Goal: Transaction & Acquisition: Purchase product/service

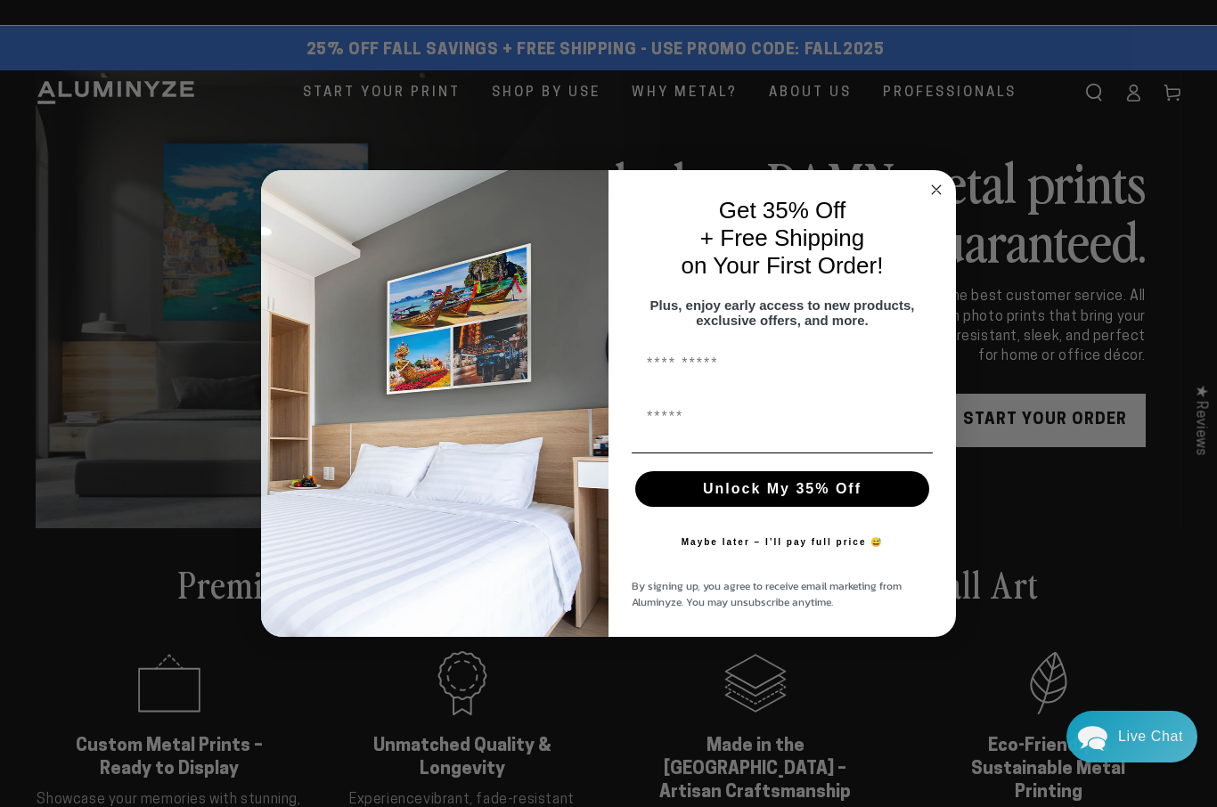
click at [942, 188] on circle "Close dialog" at bounding box center [936, 190] width 20 height 20
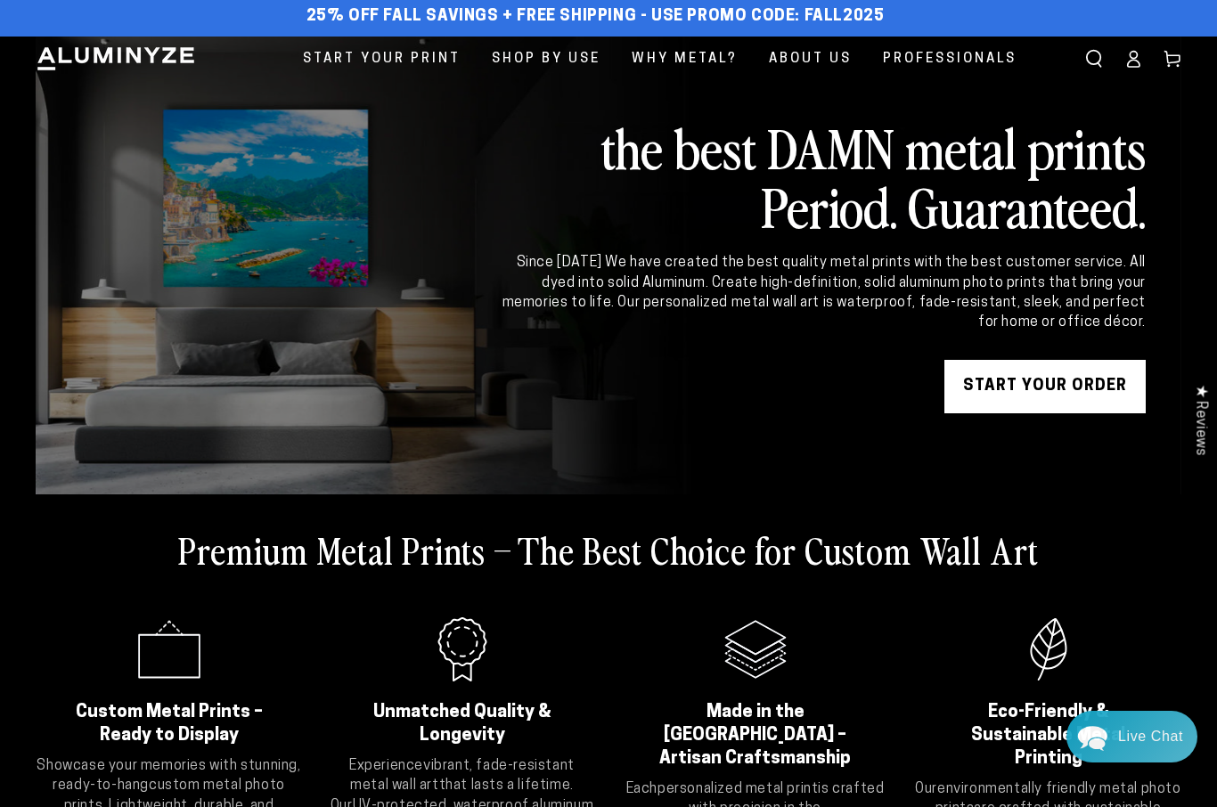
scroll to position [41, 0]
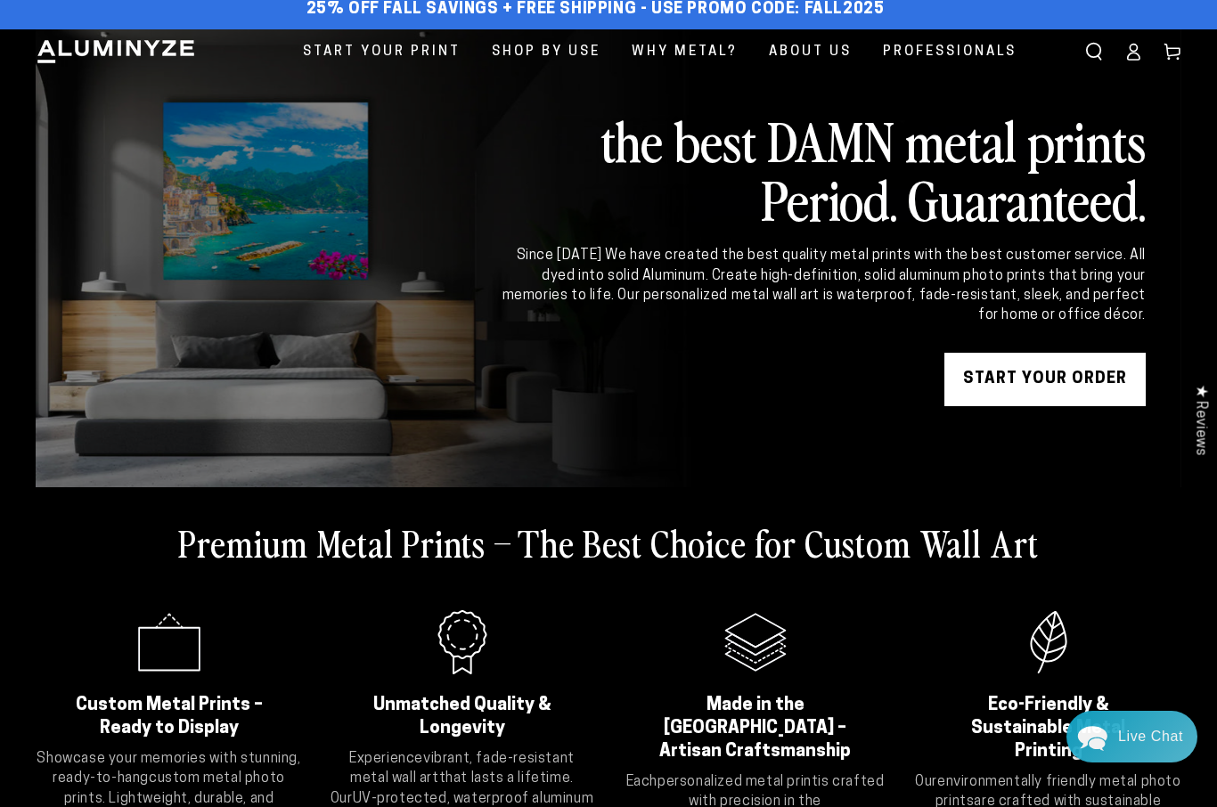
click at [1069, 391] on link "START YOUR Order" at bounding box center [1044, 379] width 201 height 53
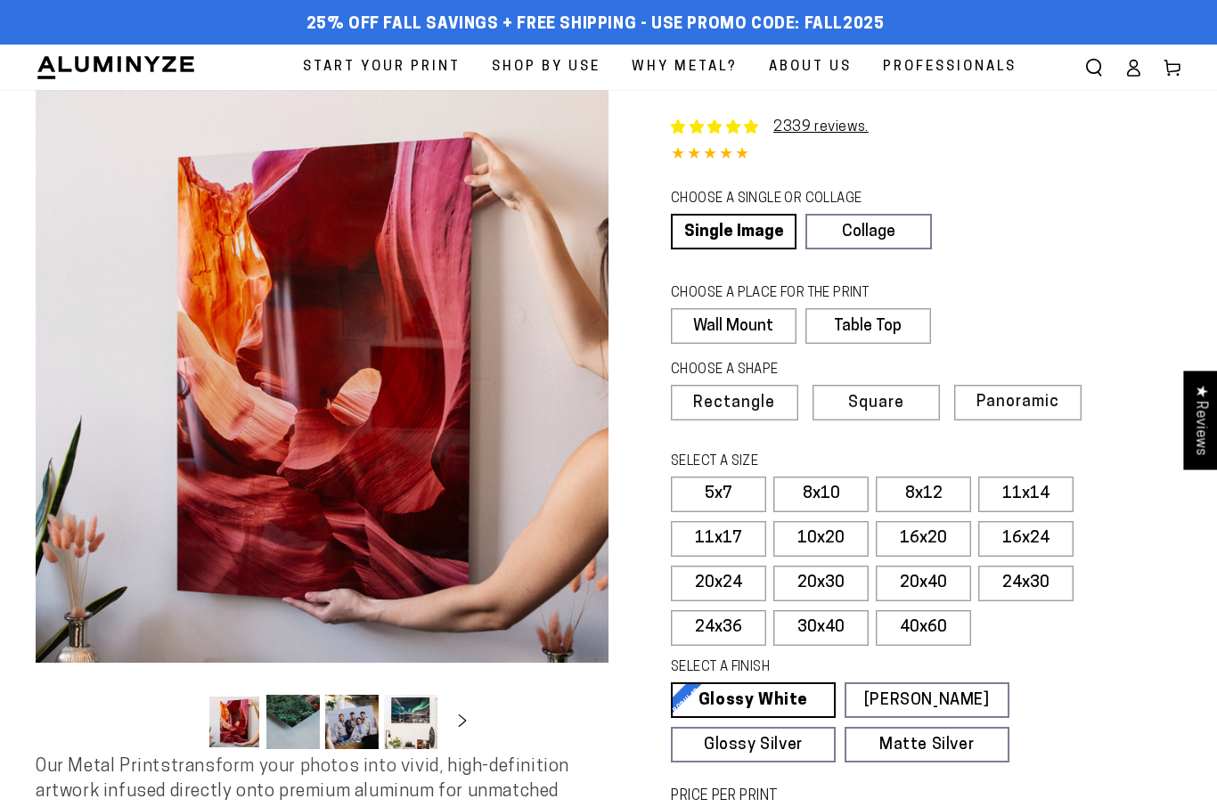
select select "**********"
click at [835, 624] on label "30x40" at bounding box center [820, 628] width 95 height 36
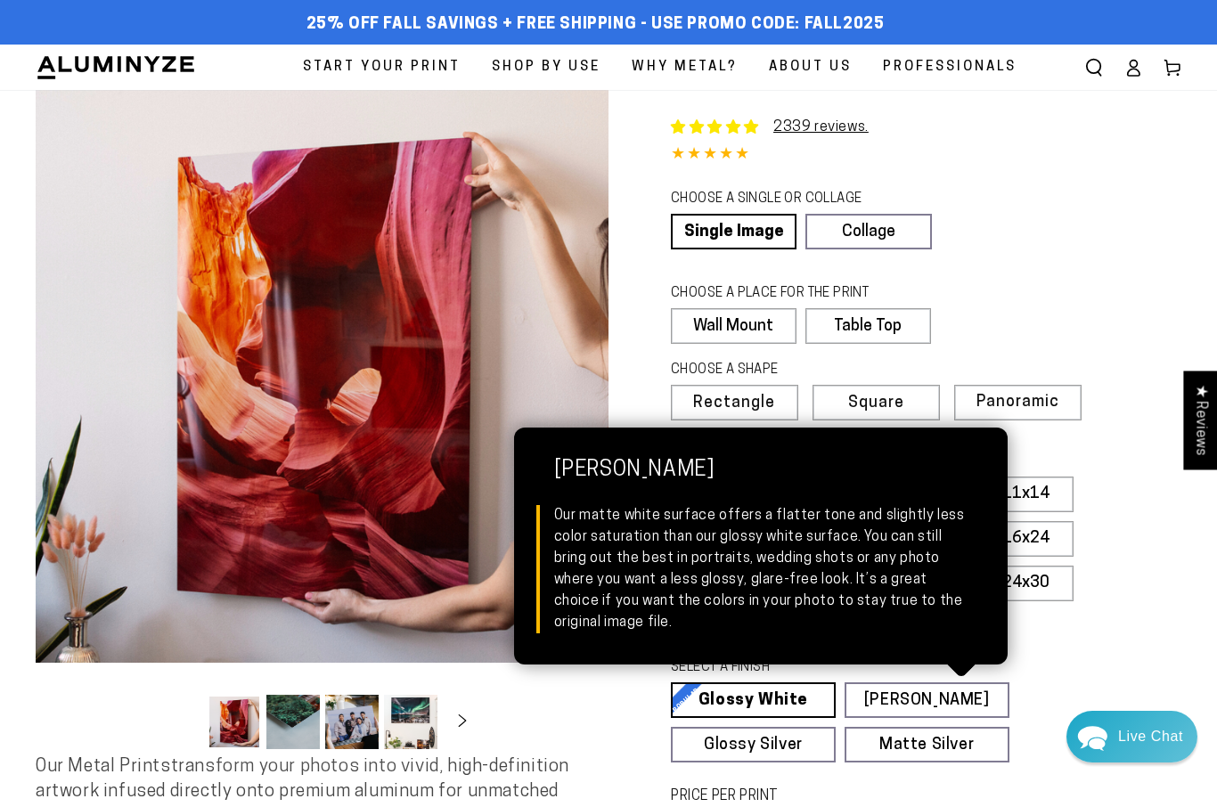
click at [979, 699] on link "[PERSON_NAME] Matte White Our matte white surface offers a flatter tone and sli…" at bounding box center [926, 700] width 165 height 36
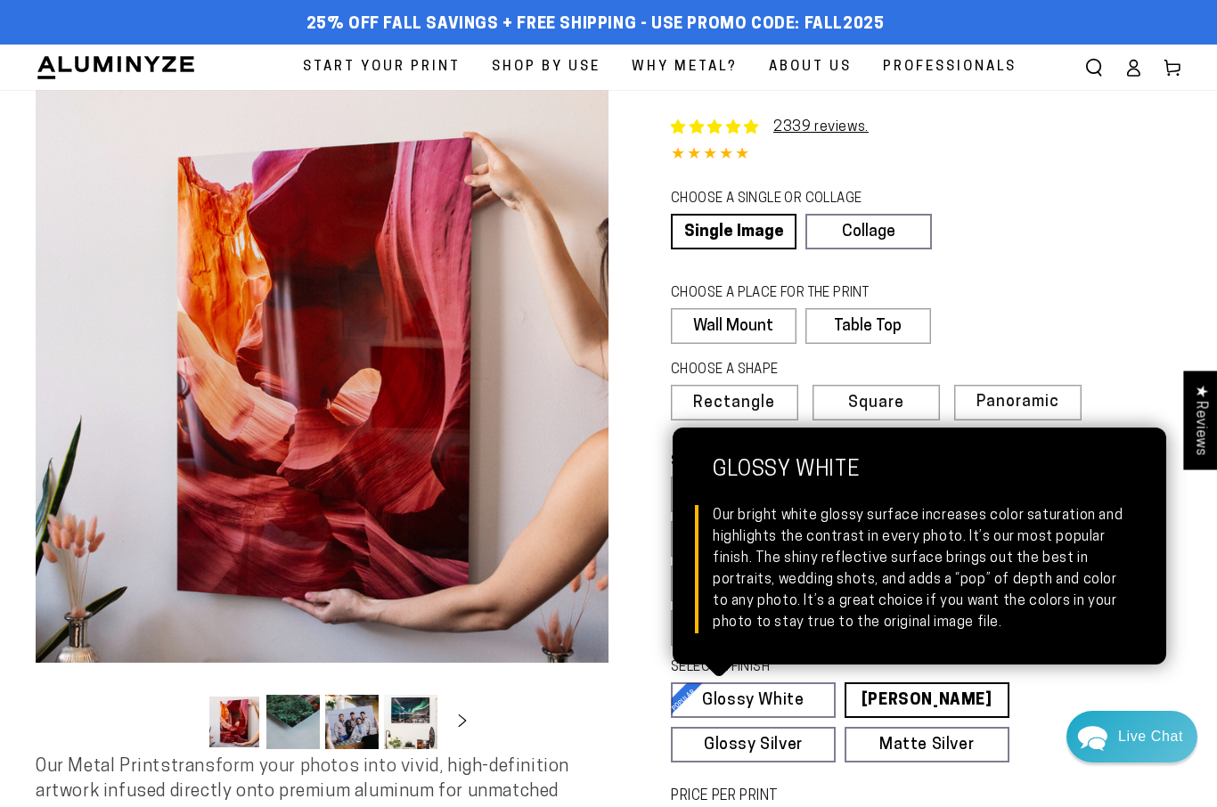
click at [779, 700] on link "Glossy White Glossy White Our bright white glossy surface increases color satur…" at bounding box center [753, 700] width 165 height 36
click at [984, 701] on link "[PERSON_NAME] Matte White Our matte white surface offers a flatter tone and sli…" at bounding box center [926, 700] width 165 height 36
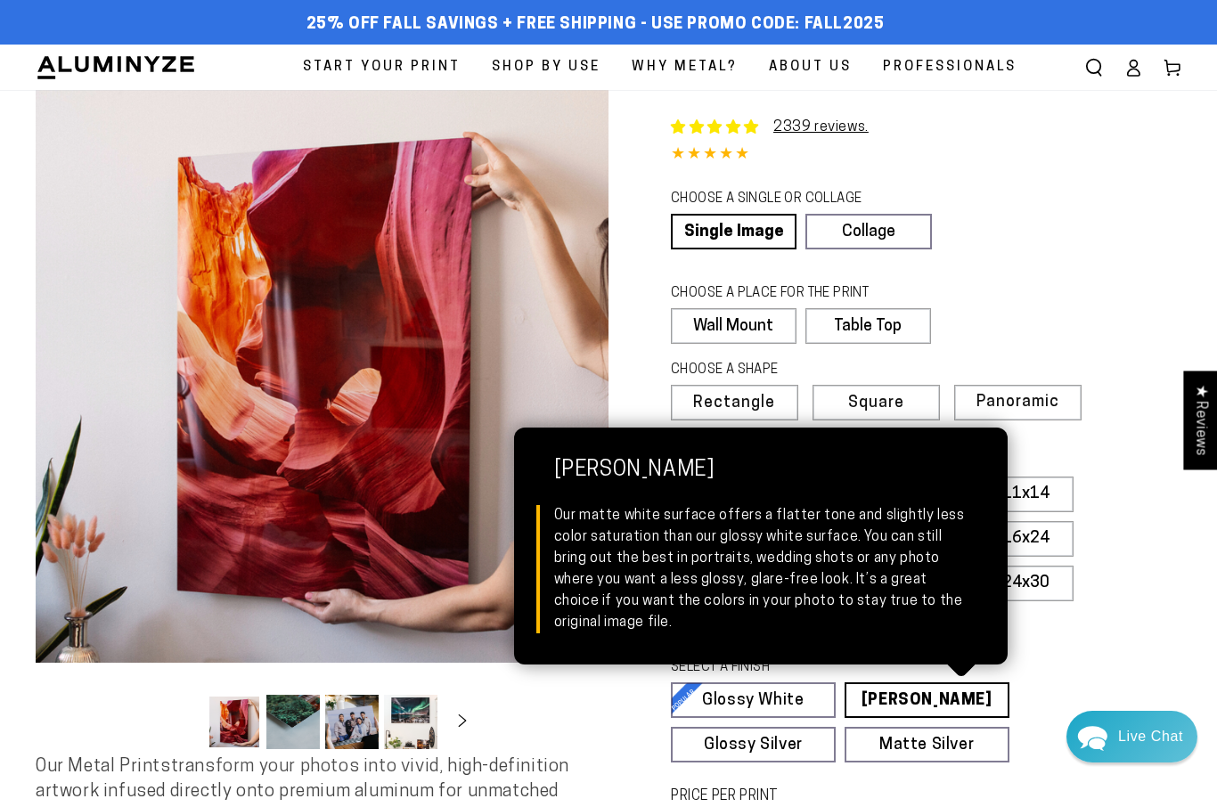
click at [932, 755] on link "Matte Silver Matte Silver Our raw silver matte aluminum surface adds a fascinat…" at bounding box center [926, 745] width 165 height 36
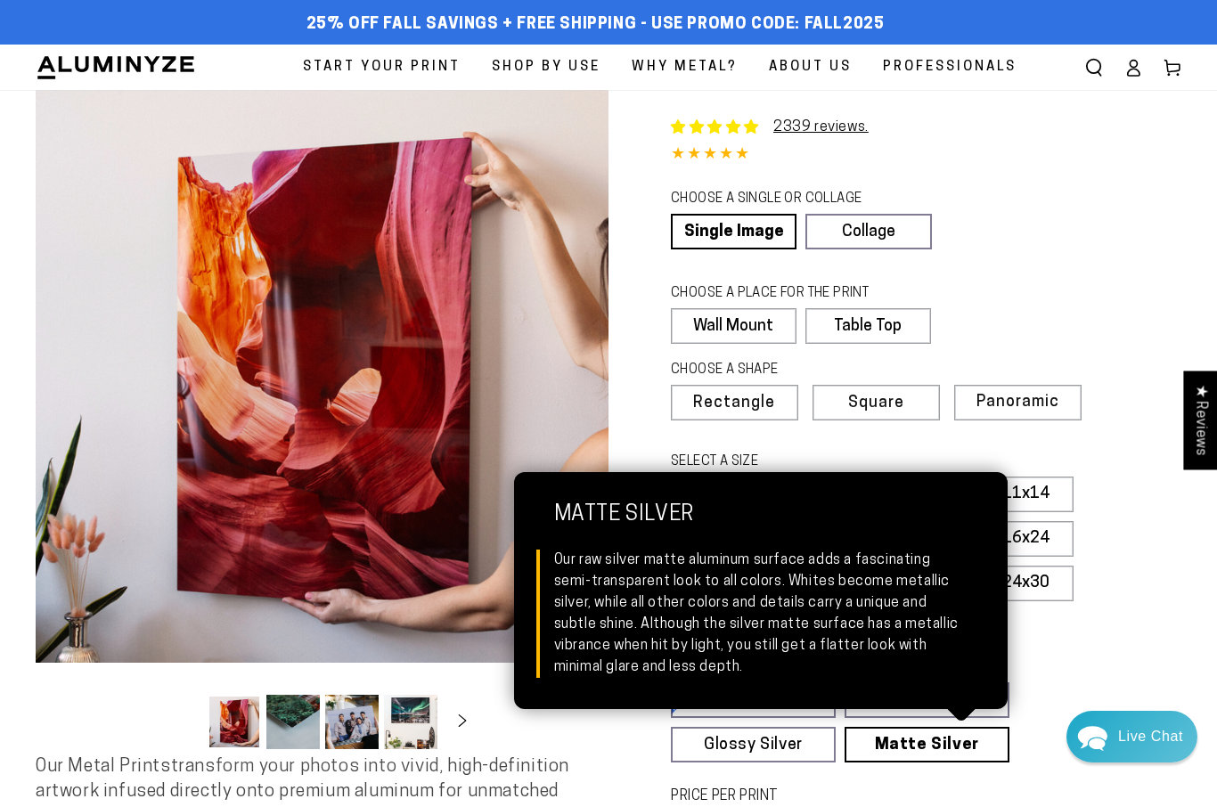
click at [1044, 659] on div "SELECT A FINISH Learn more" at bounding box center [920, 670] width 499 height 24
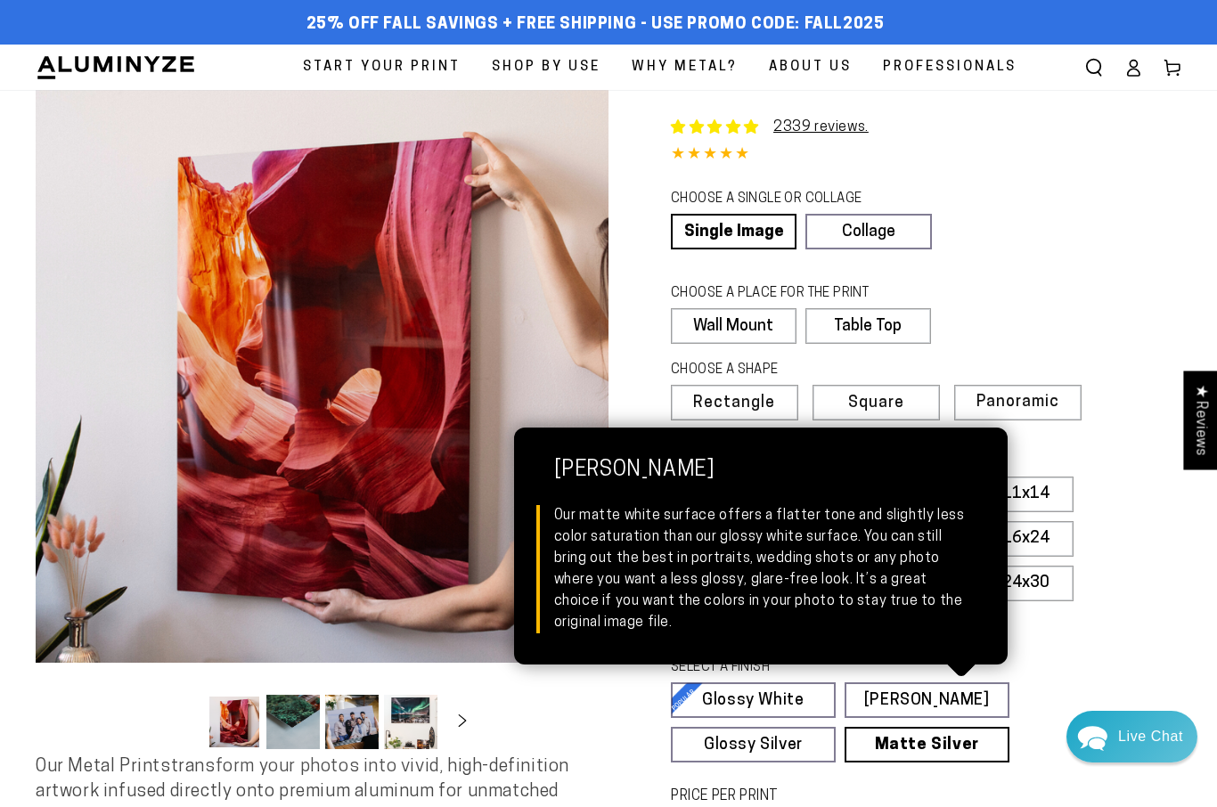
click at [960, 696] on link "[PERSON_NAME] Matte White Our matte white surface offers a flatter tone and sli…" at bounding box center [926, 700] width 165 height 36
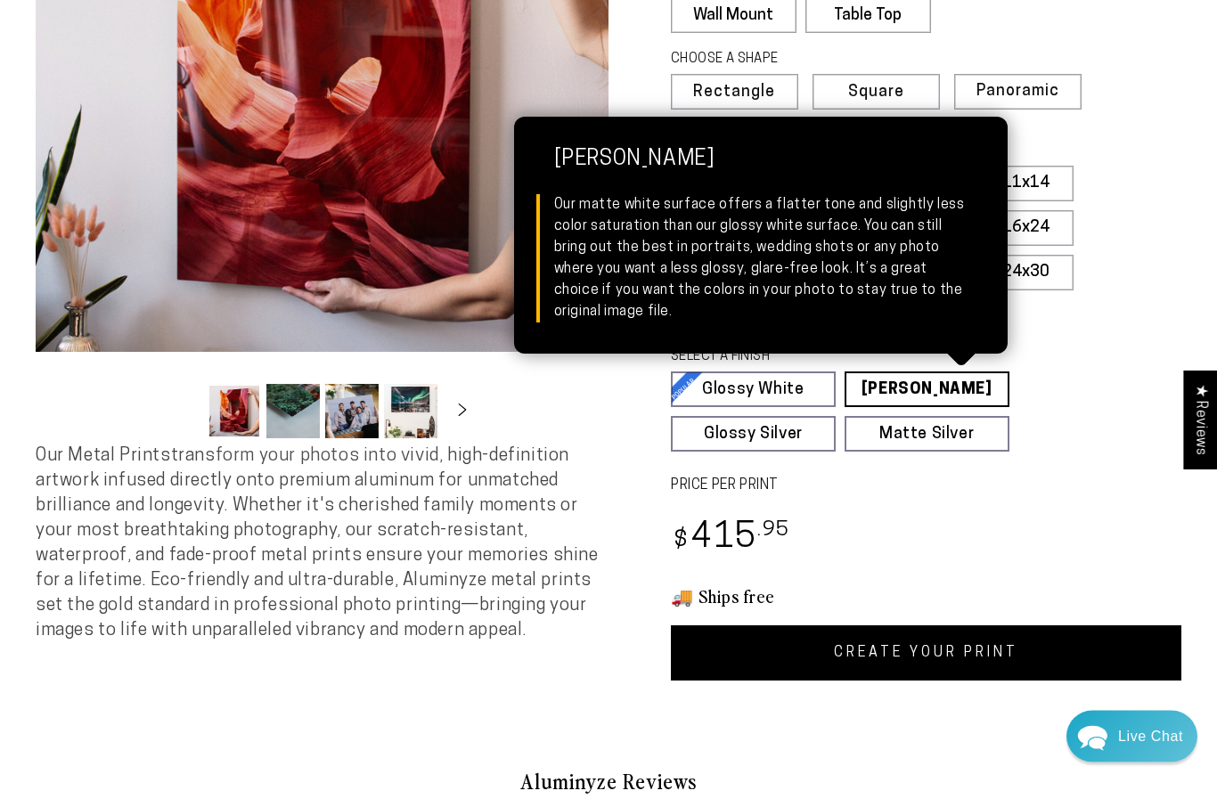
scroll to position [312, 0]
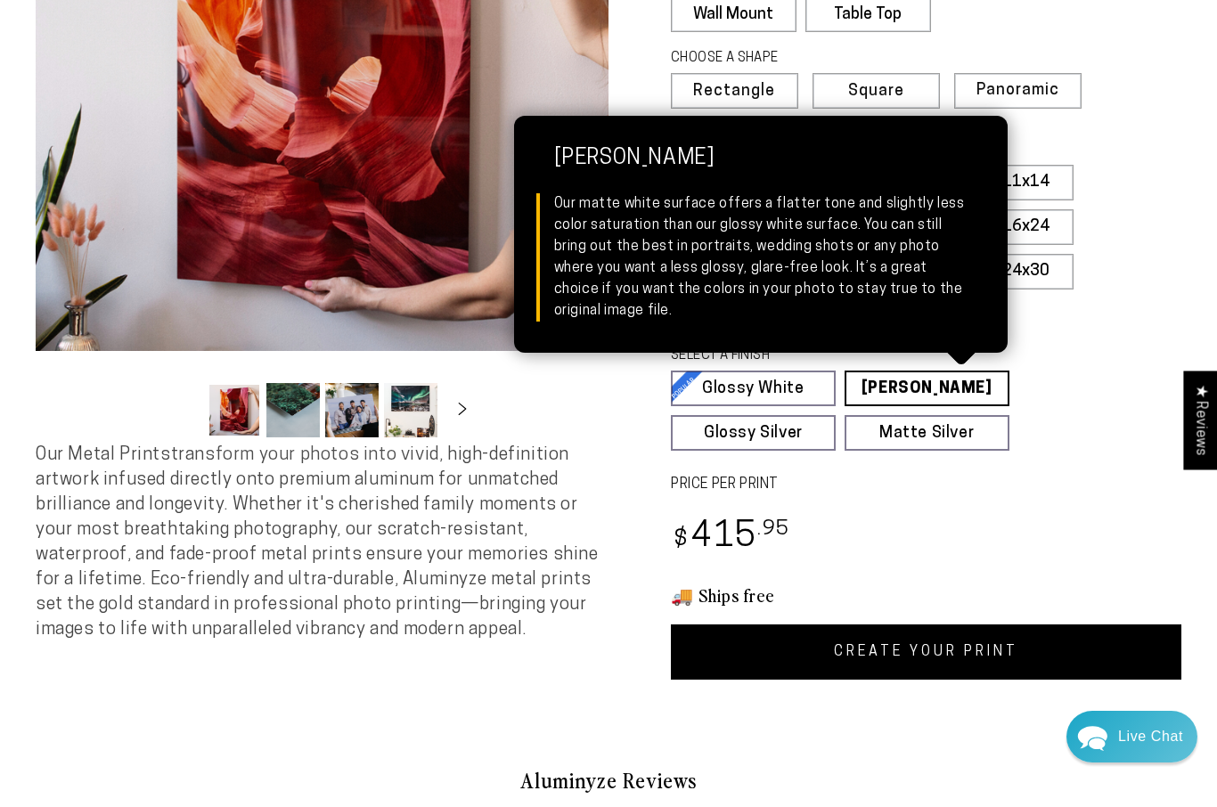
click at [785, 386] on link "Glossy White Glossy White Our bright white glossy surface increases color satur…" at bounding box center [753, 389] width 165 height 36
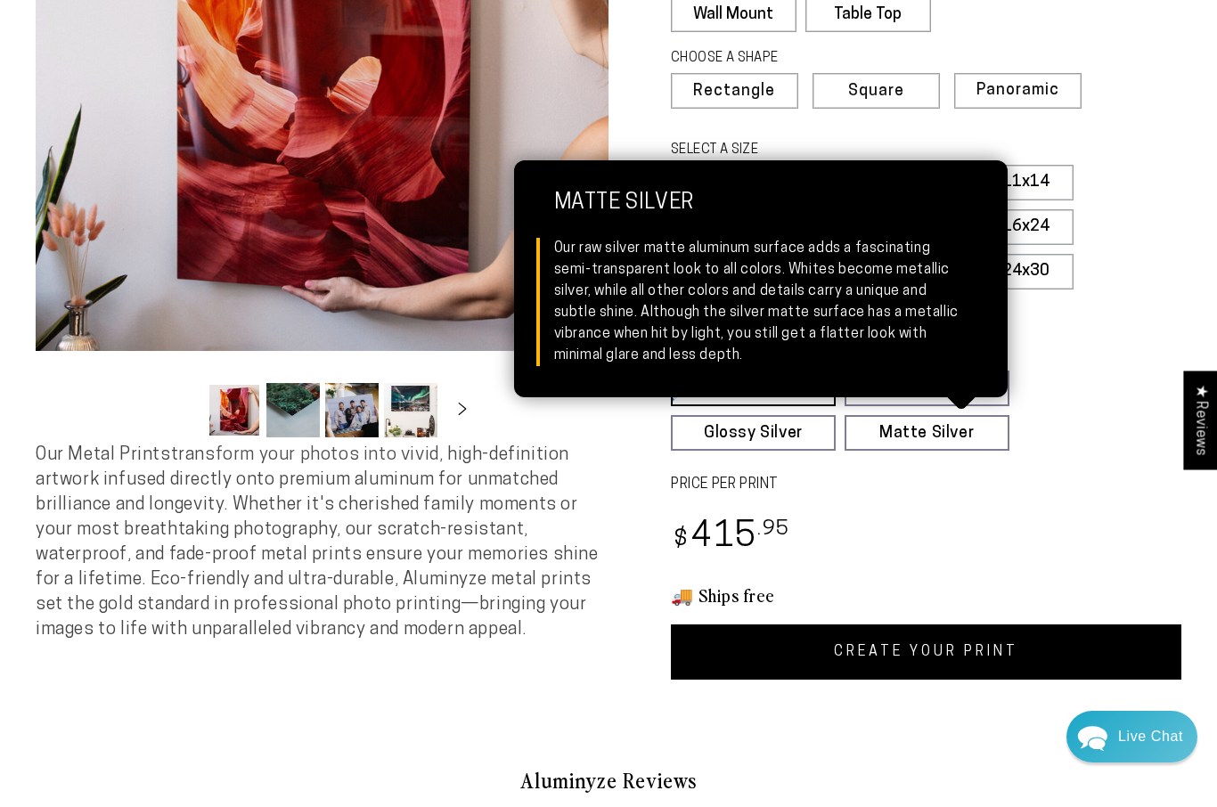
click at [958, 427] on link "Matte Silver Matte Silver Our raw silver matte aluminum surface adds a fascinat…" at bounding box center [926, 433] width 165 height 36
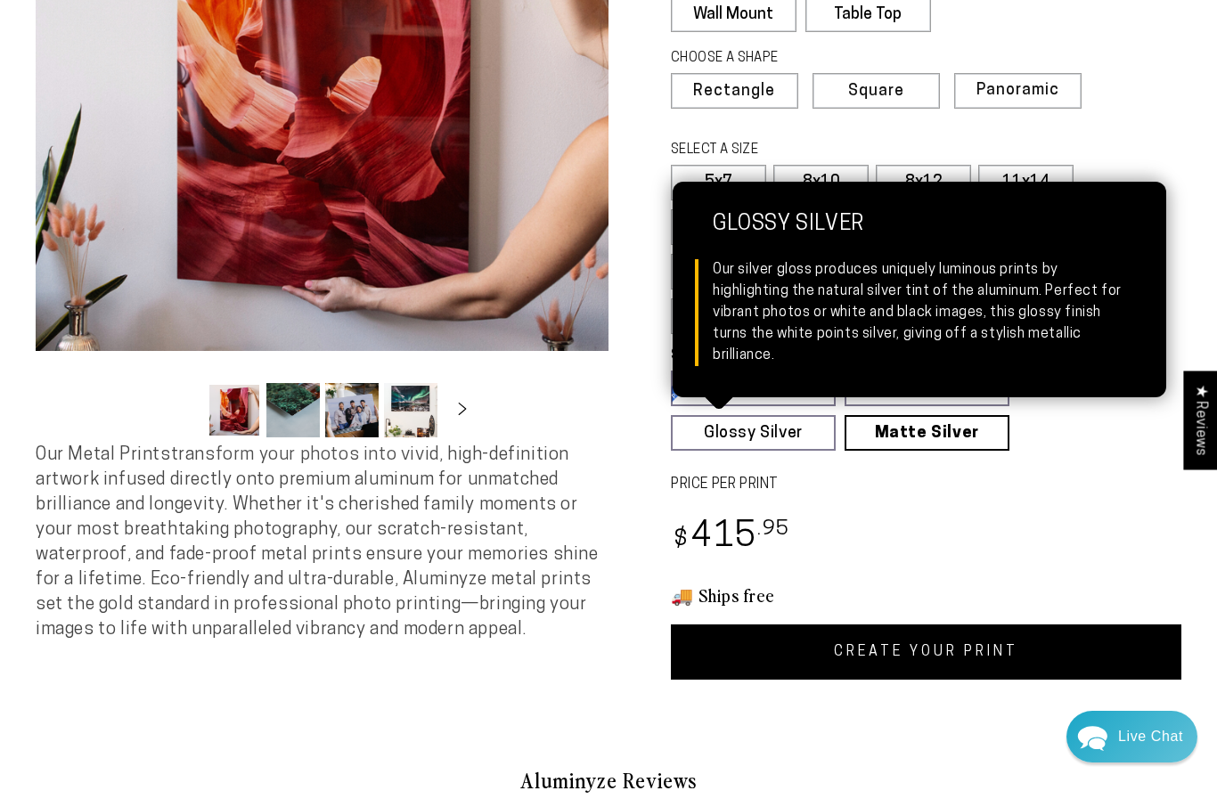
click at [788, 440] on link "Glossy Silver Glossy Silver Our silver gloss produces uniquely luminous prints …" at bounding box center [753, 433] width 165 height 36
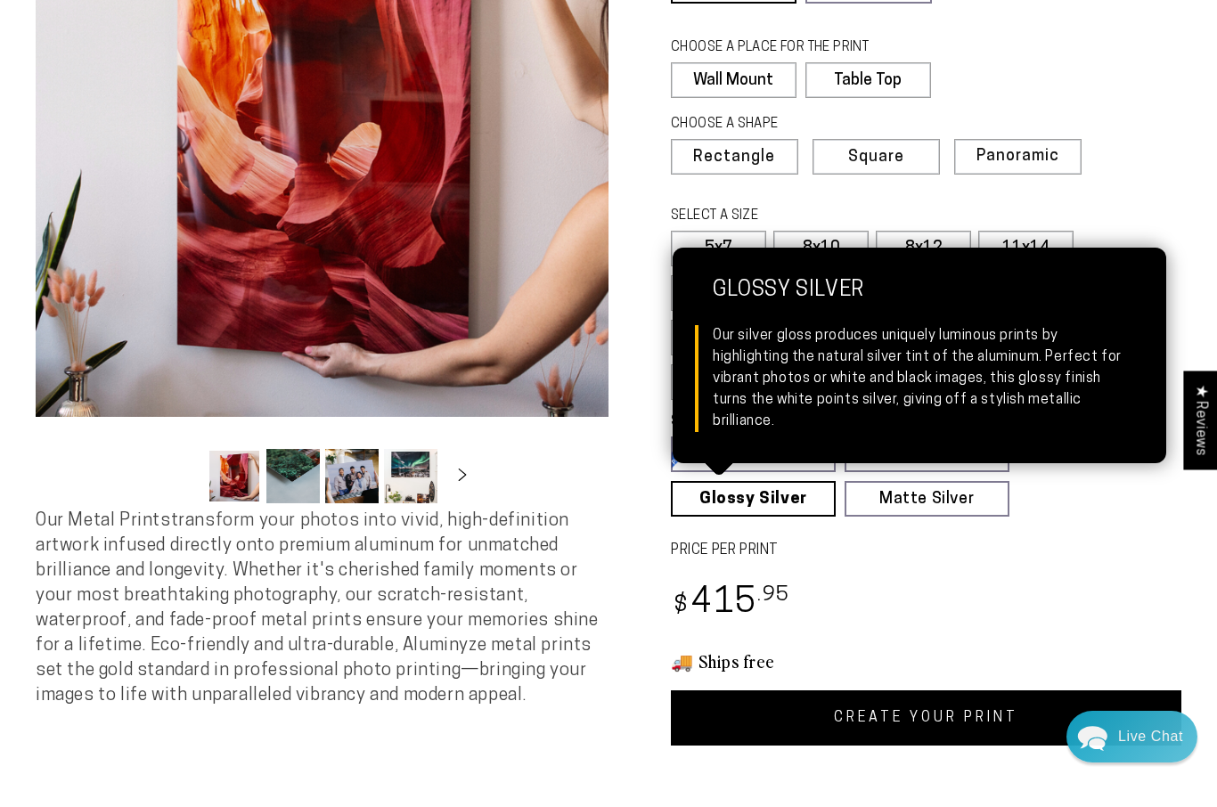
scroll to position [242, 0]
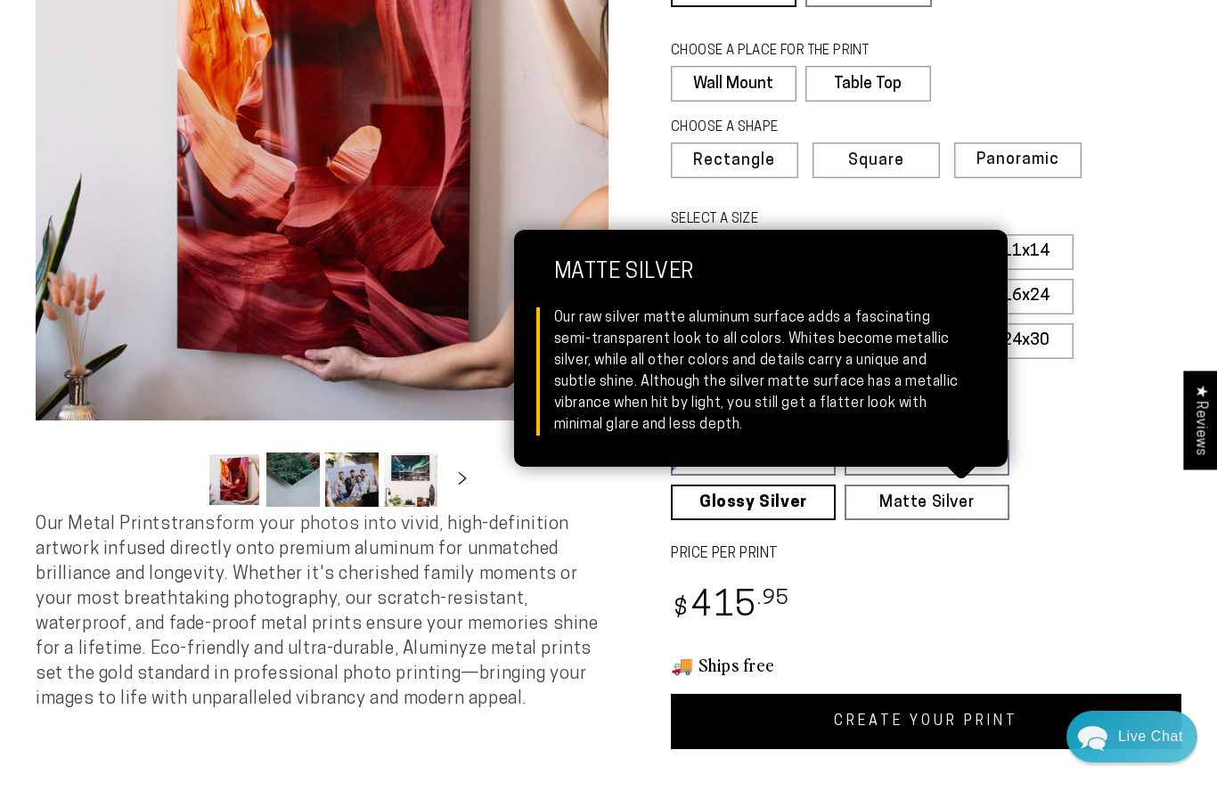
click at [990, 491] on link "Matte Silver Matte Silver Our raw silver matte aluminum surface adds a fascinat…" at bounding box center [926, 503] width 165 height 36
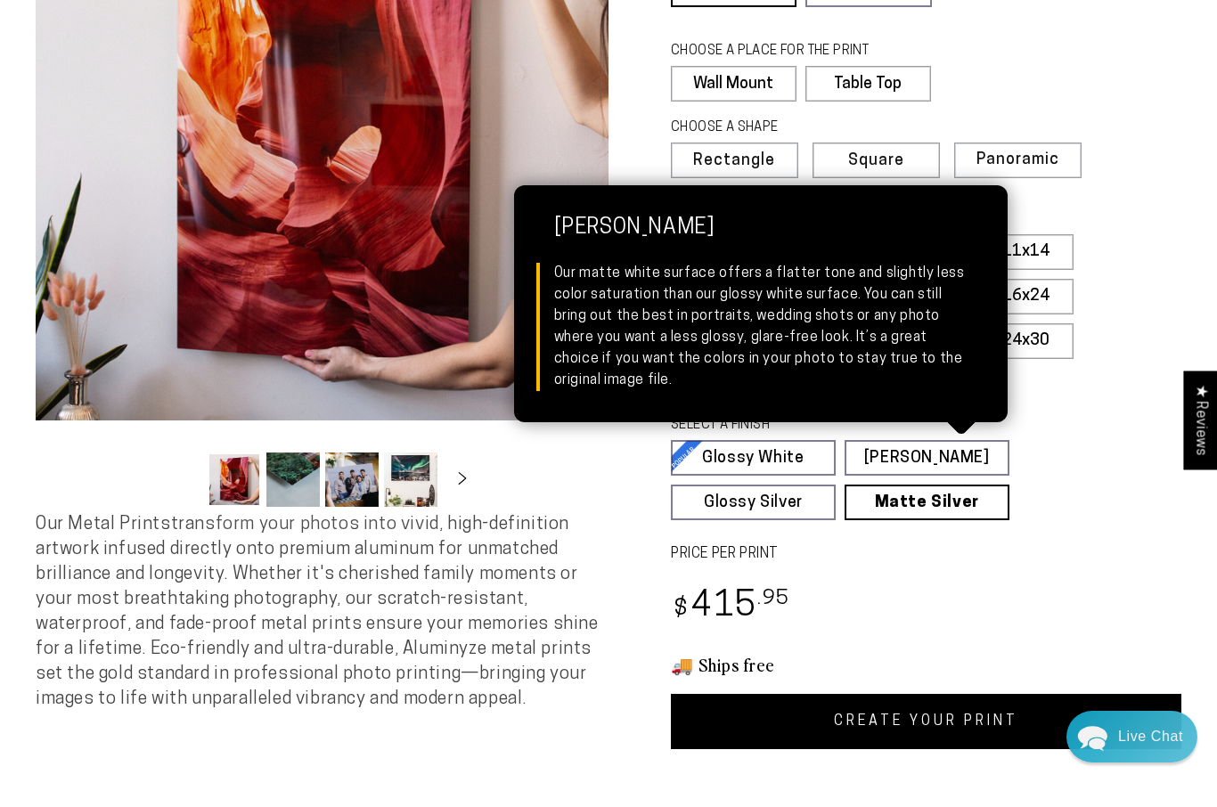
click at [975, 462] on link "[PERSON_NAME] Matte White Our matte white surface offers a flatter tone and sli…" at bounding box center [926, 458] width 165 height 36
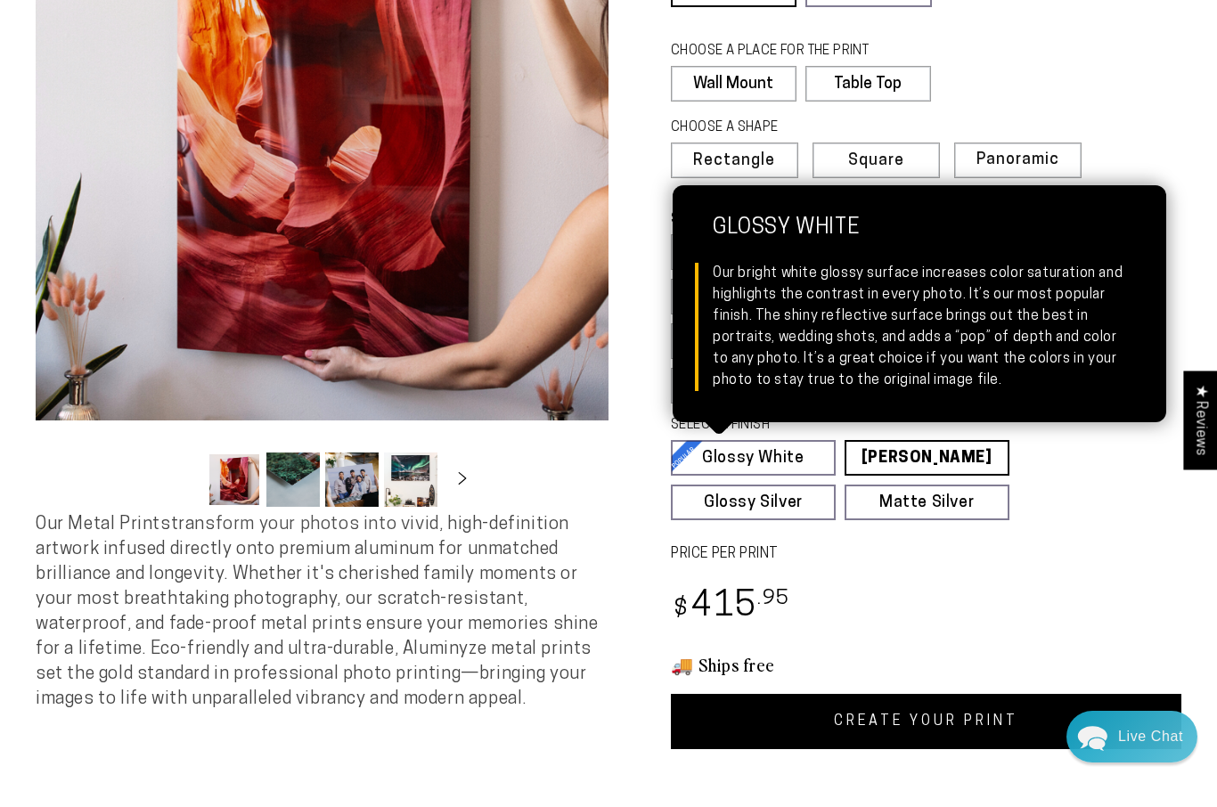
click at [811, 445] on link "Glossy White Glossy White Our bright white glossy surface increases color satur…" at bounding box center [753, 458] width 165 height 36
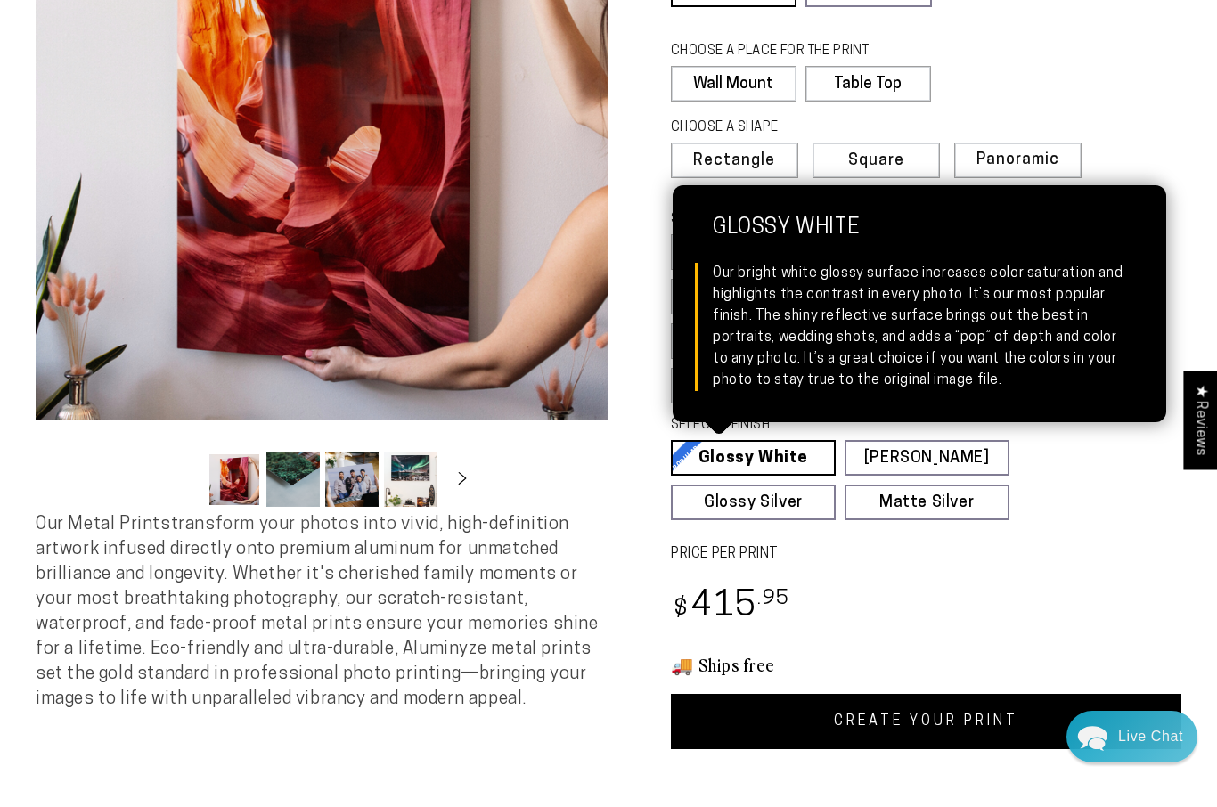
click at [1046, 549] on label "PRICE PER PRINT" at bounding box center [926, 554] width 510 height 20
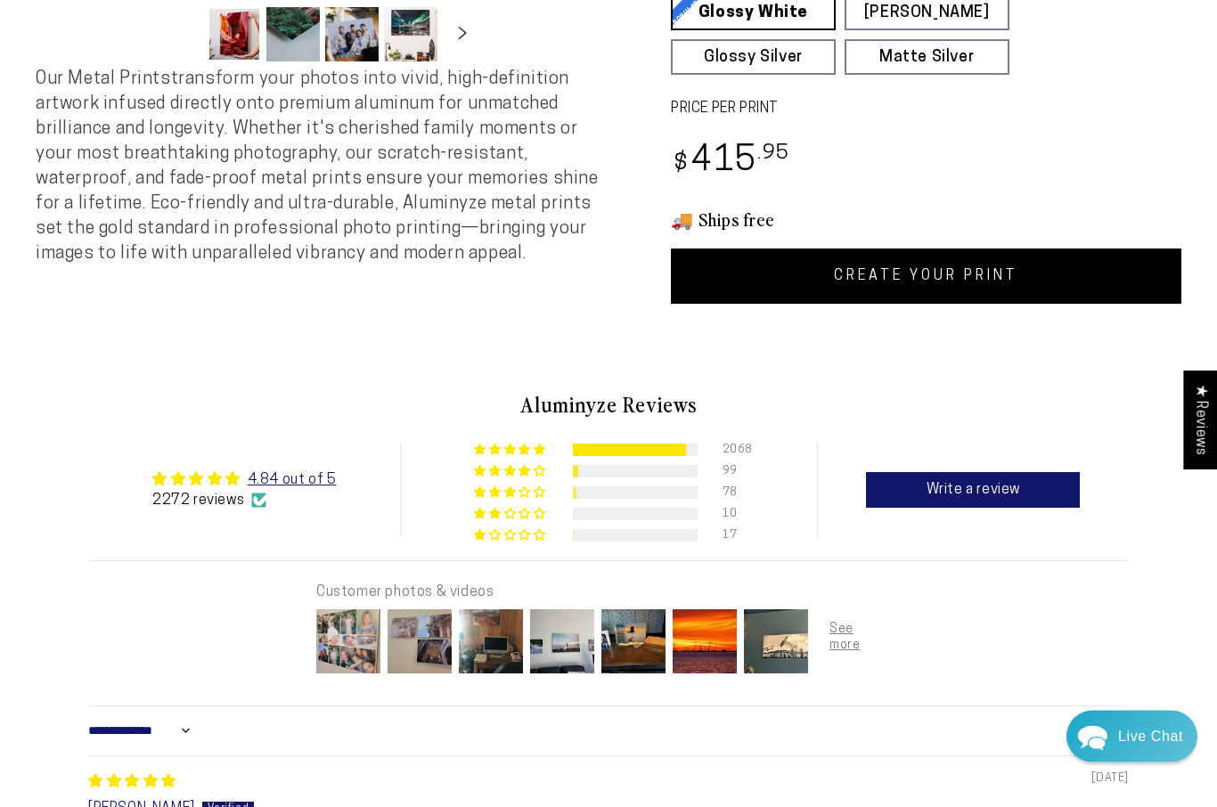
scroll to position [692, 0]
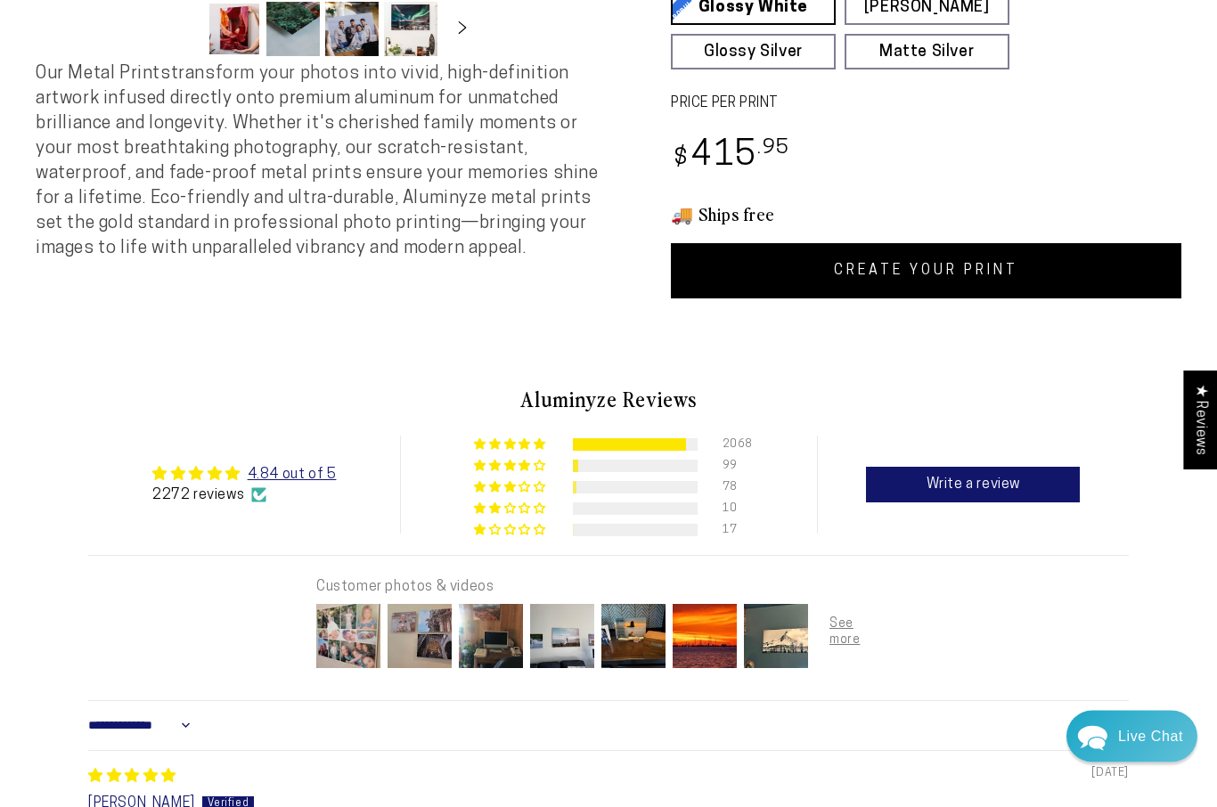
click at [1070, 266] on link "CREATE YOUR PRINT" at bounding box center [926, 271] width 510 height 55
